Goal: Task Accomplishment & Management: Use online tool/utility

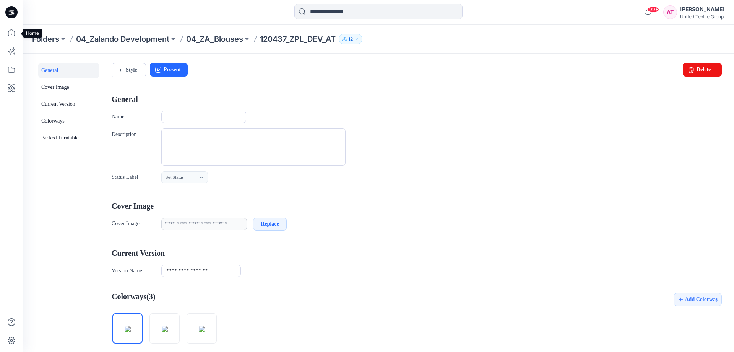
click at [15, 34] on icon at bounding box center [11, 32] width 17 height 17
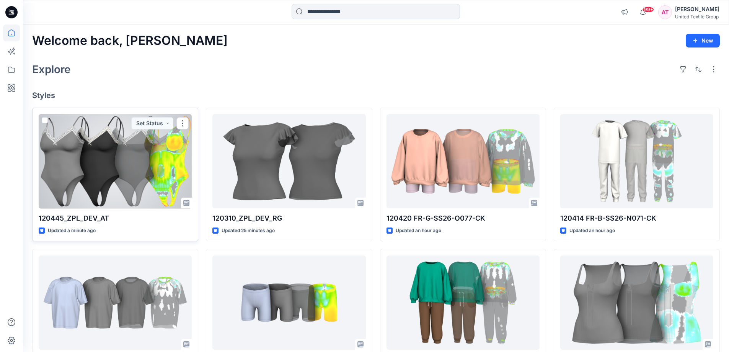
click at [166, 165] on div at bounding box center [115, 161] width 153 height 94
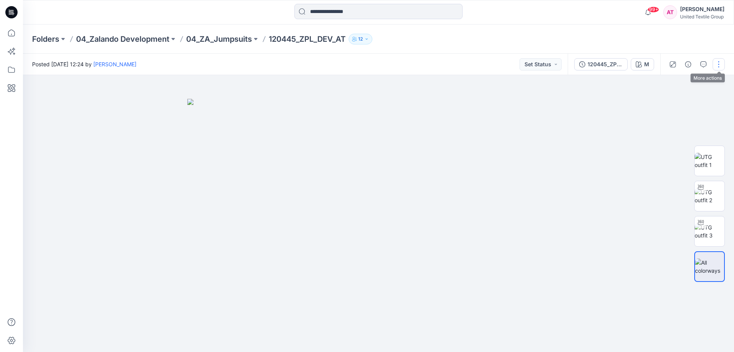
click at [717, 64] on button "button" at bounding box center [719, 64] width 12 height 12
click at [678, 102] on button "Edit" at bounding box center [687, 103] width 70 height 14
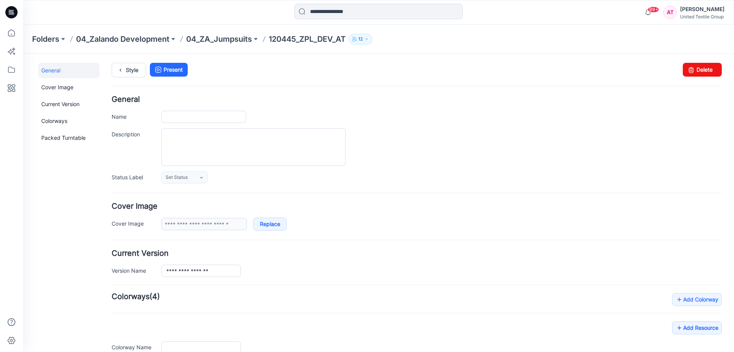
type input "**********"
type input "*"
type input "**********"
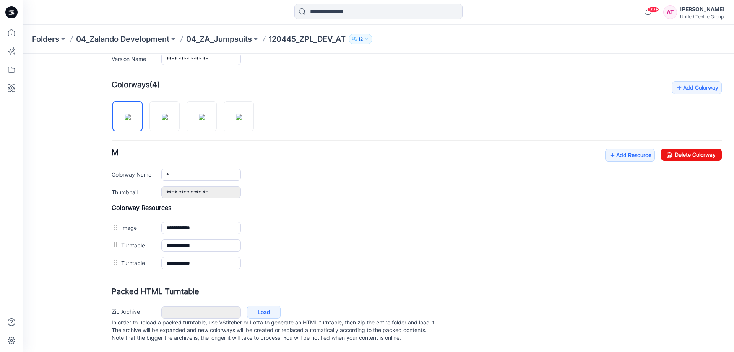
scroll to position [66, 0]
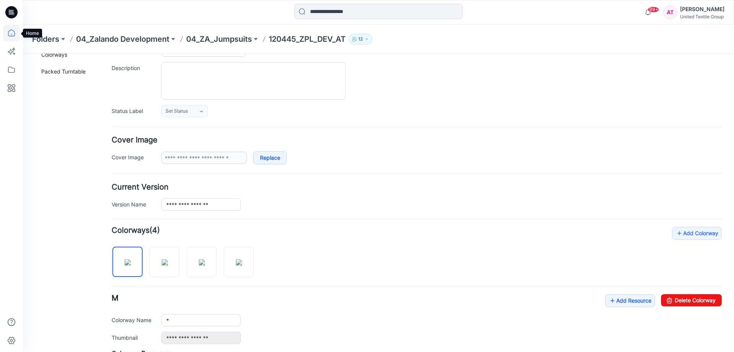
click at [13, 33] on icon at bounding box center [11, 32] width 17 height 17
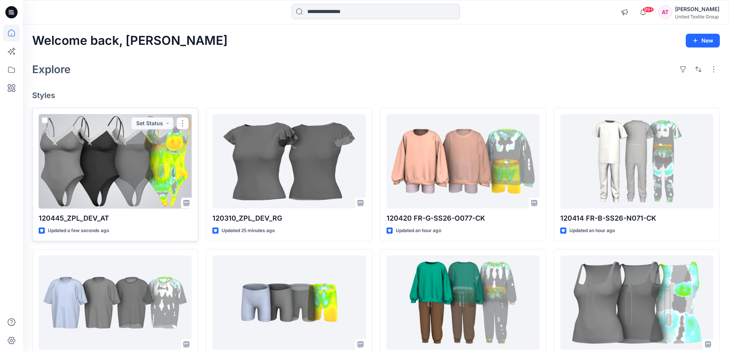
click at [101, 170] on div at bounding box center [115, 161] width 153 height 94
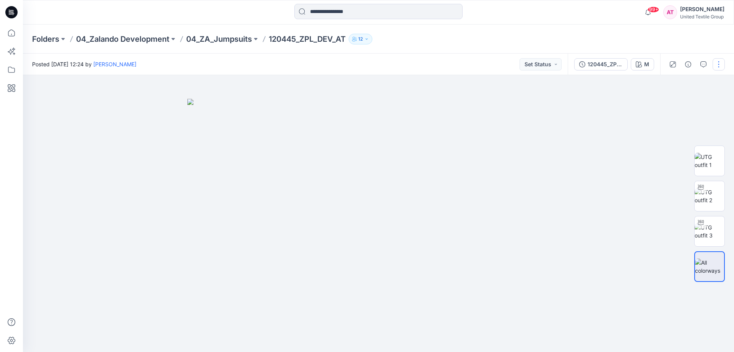
click at [720, 63] on button "button" at bounding box center [719, 64] width 12 height 12
click at [686, 103] on button "Edit" at bounding box center [687, 103] width 70 height 14
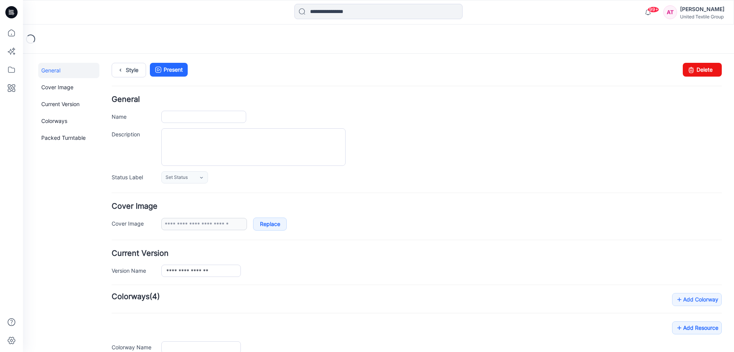
type input "**********"
type input "*"
type input "**********"
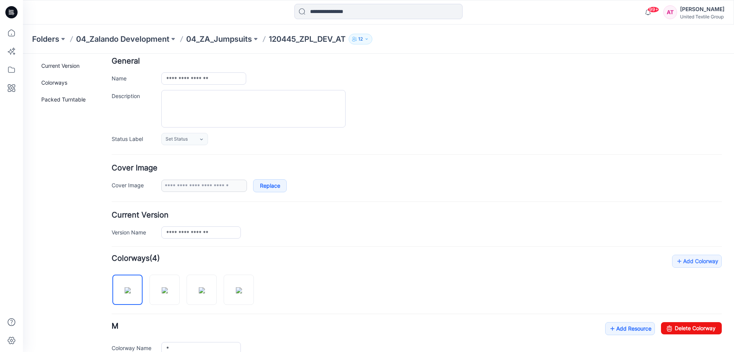
scroll to position [191, 0]
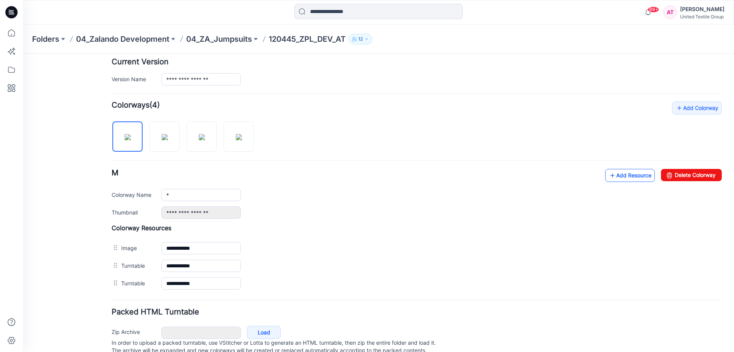
click at [626, 177] on link "Add Resource" at bounding box center [631, 175] width 50 height 13
click at [12, 32] on icon at bounding box center [11, 32] width 17 height 17
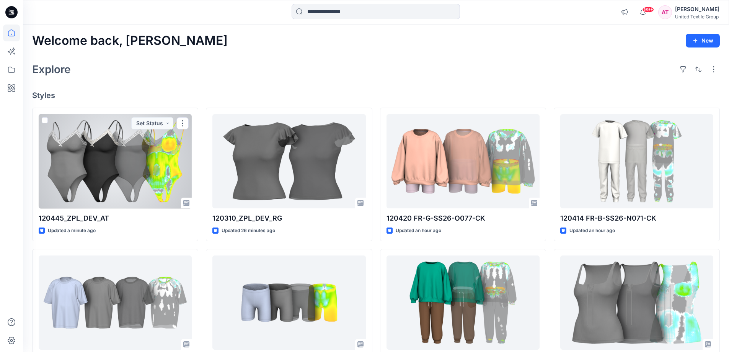
drag, startPoint x: 151, startPoint y: 168, endPoint x: 135, endPoint y: 167, distance: 16.9
click at [151, 168] on div at bounding box center [115, 161] width 153 height 94
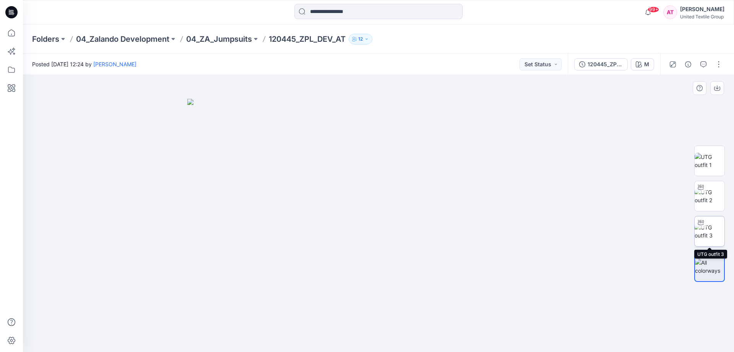
click at [710, 225] on img at bounding box center [710, 231] width 30 height 16
drag, startPoint x: 391, startPoint y: 139, endPoint x: 412, endPoint y: 193, distance: 57.4
click at [385, 198] on img at bounding box center [379, 195] width 468 height 314
drag, startPoint x: 463, startPoint y: 332, endPoint x: 392, endPoint y: 337, distance: 70.9
click at [392, 337] on icon at bounding box center [379, 328] width 231 height 29
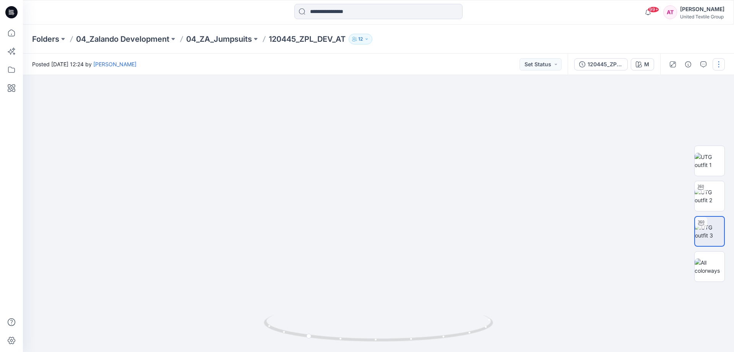
click at [718, 66] on button "button" at bounding box center [719, 64] width 12 height 12
click at [674, 102] on p "Edit" at bounding box center [671, 103] width 10 height 8
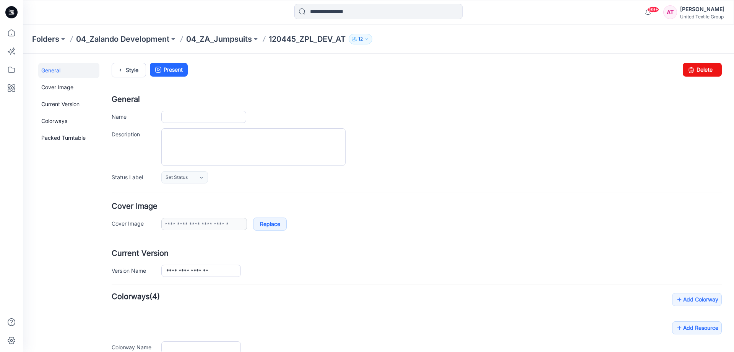
type input "**********"
type input "*"
type input "**********"
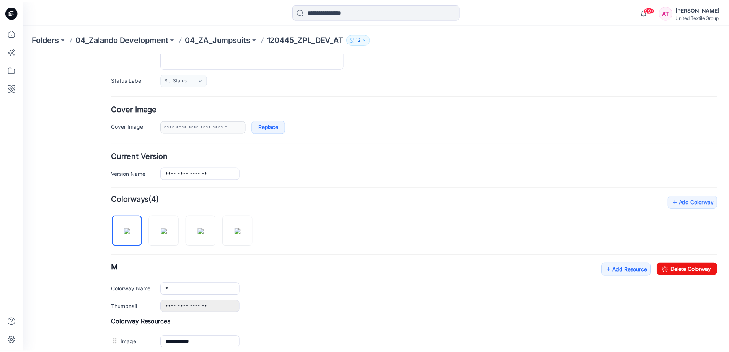
scroll to position [115, 0]
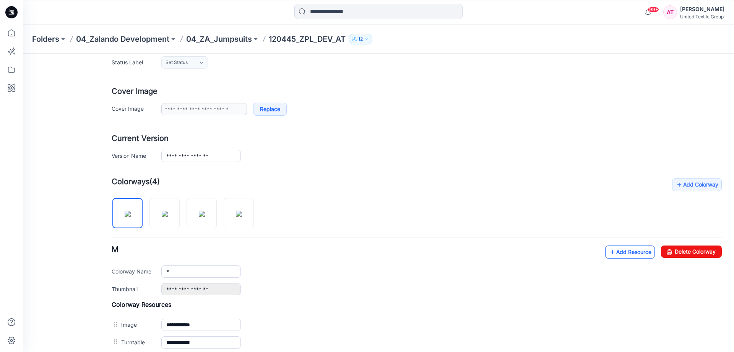
click at [616, 253] on link "Add Resource" at bounding box center [631, 251] width 50 height 13
click at [620, 252] on link "Add Resource" at bounding box center [631, 251] width 50 height 13
click at [10, 30] on icon at bounding box center [11, 32] width 17 height 17
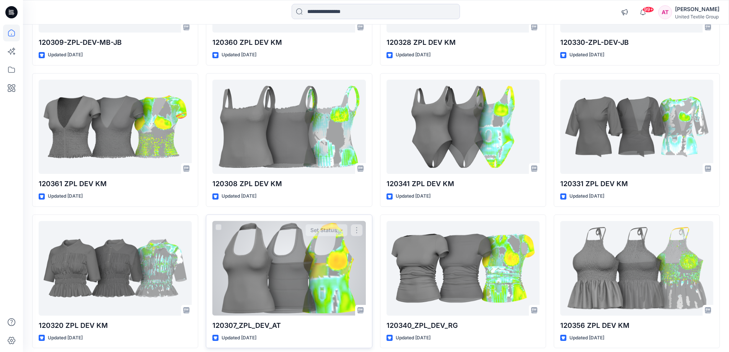
scroll to position [6267, 0]
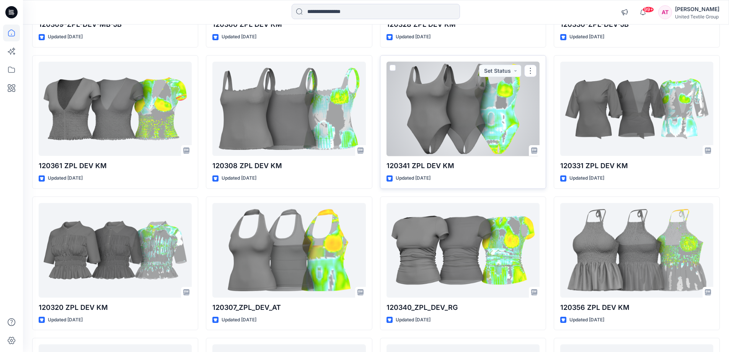
click at [466, 126] on div at bounding box center [462, 109] width 153 height 94
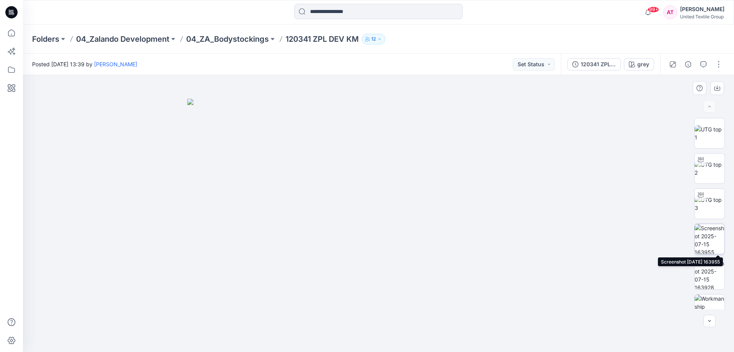
click at [714, 239] on img at bounding box center [710, 239] width 30 height 30
click at [14, 33] on icon at bounding box center [11, 32] width 17 height 17
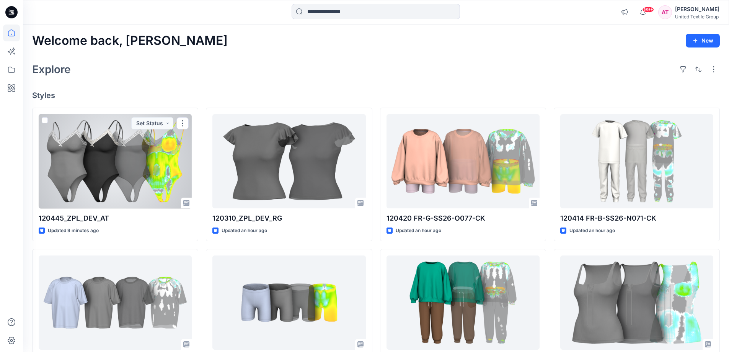
click at [132, 157] on div at bounding box center [115, 161] width 153 height 94
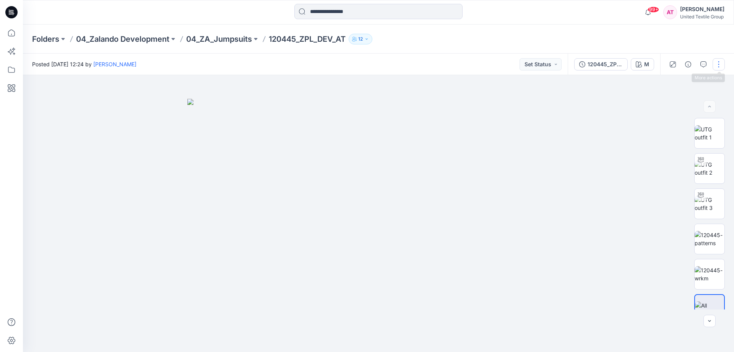
click at [721, 64] on button "button" at bounding box center [719, 64] width 12 height 12
click at [675, 104] on p "Edit" at bounding box center [671, 103] width 10 height 8
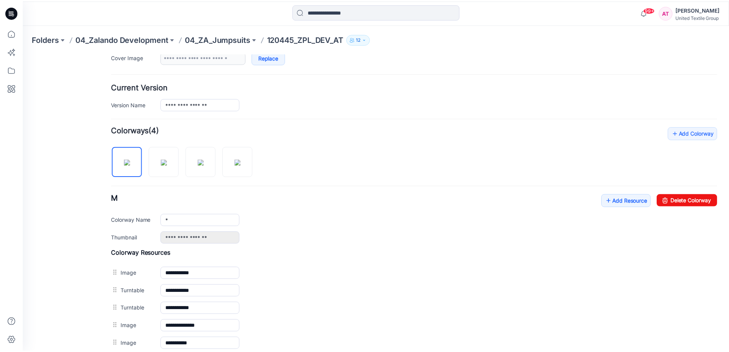
scroll to position [191, 0]
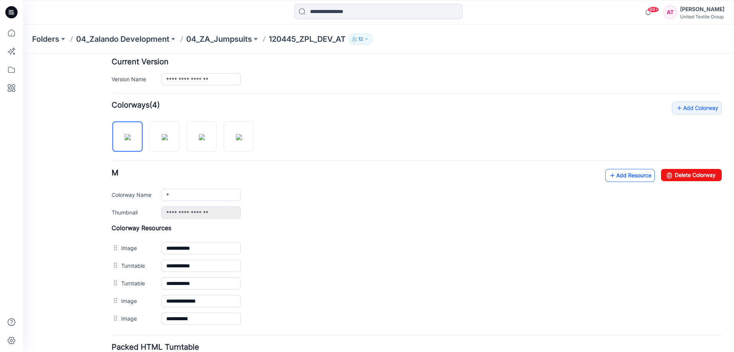
click at [625, 177] on link "Add Resource" at bounding box center [631, 175] width 50 height 13
click at [14, 32] on icon at bounding box center [11, 32] width 7 height 7
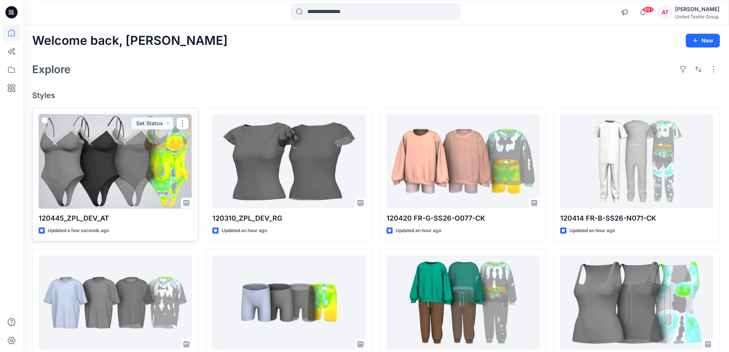
click at [166, 163] on div at bounding box center [115, 161] width 153 height 94
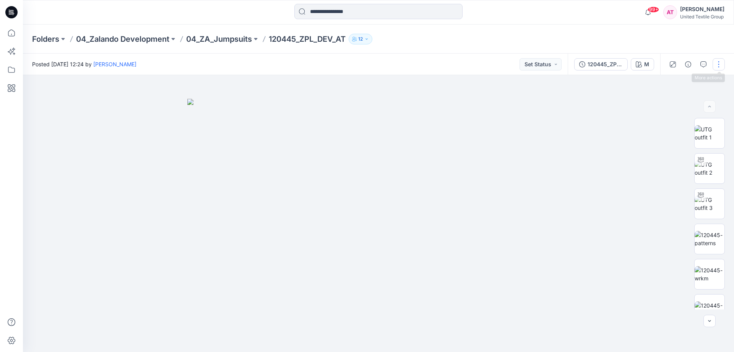
click at [722, 60] on button "button" at bounding box center [719, 64] width 12 height 12
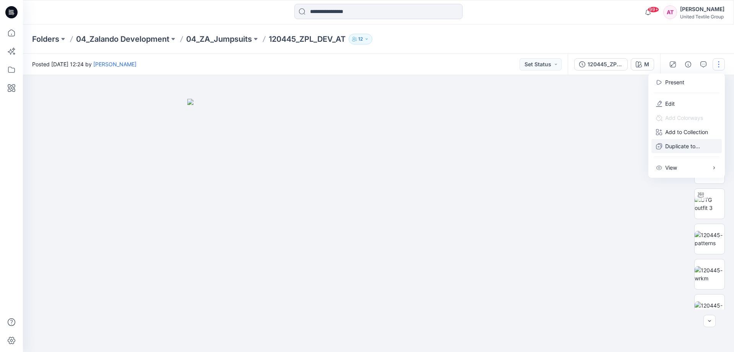
click at [693, 143] on p "Duplicate to..." at bounding box center [683, 146] width 35 height 8
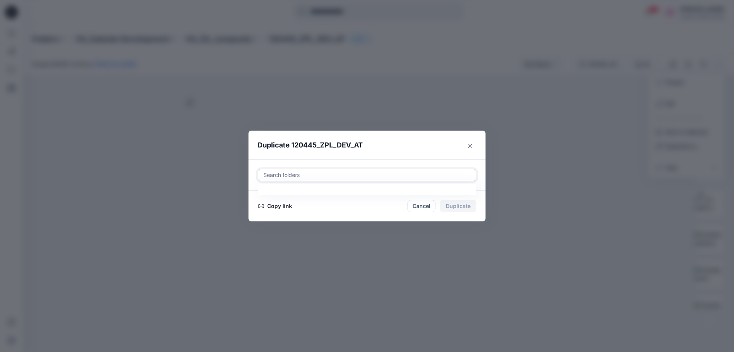
click at [344, 172] on div at bounding box center [367, 174] width 209 height 9
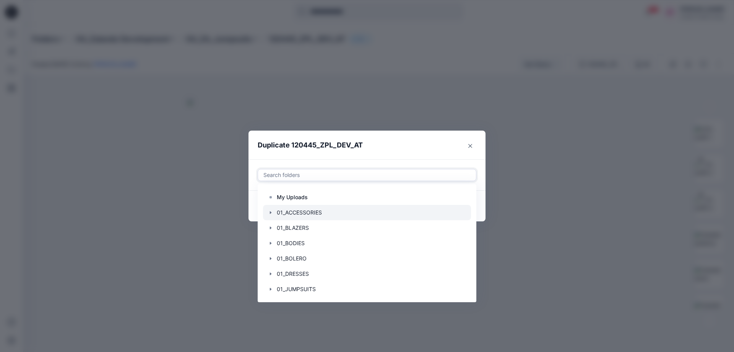
click at [330, 211] on div at bounding box center [367, 212] width 208 height 15
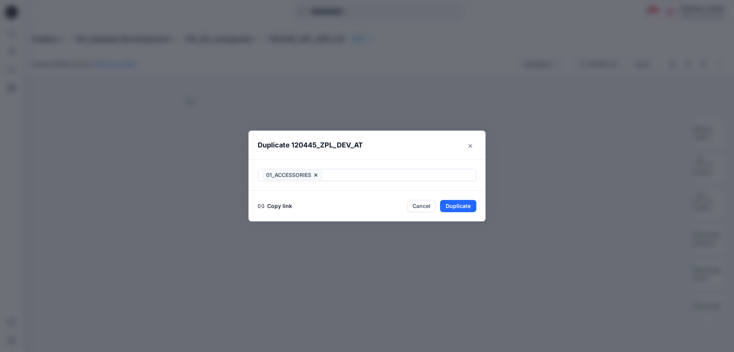
click at [407, 143] on header "Duplicate 120445_ZPL_DEV_AT" at bounding box center [360, 144] width 222 height 29
click at [286, 204] on button "Copy link" at bounding box center [275, 205] width 35 height 9
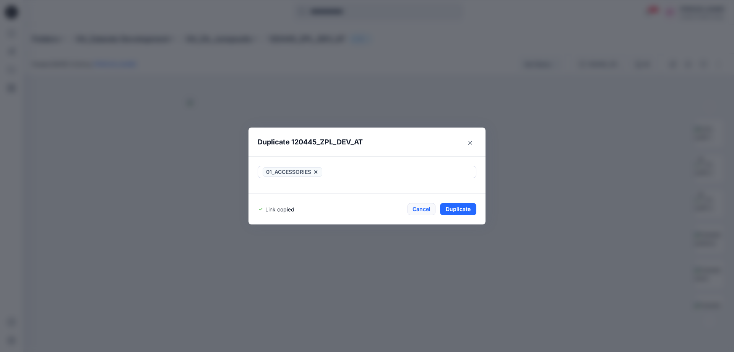
click at [428, 208] on button "Cancel" at bounding box center [422, 209] width 28 height 12
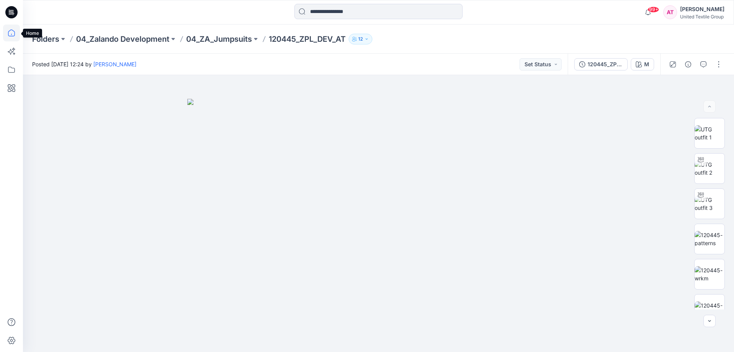
click at [12, 30] on icon at bounding box center [11, 32] width 7 height 7
